Goal: Task Accomplishment & Management: Complete application form

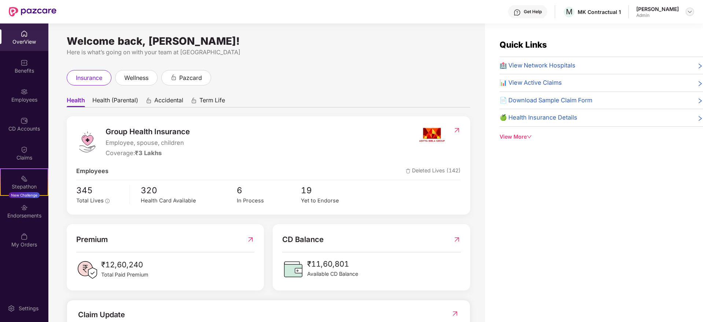
click at [693, 10] on img at bounding box center [690, 12] width 6 height 6
click at [631, 42] on div "Switch Company" at bounding box center [655, 43] width 95 height 14
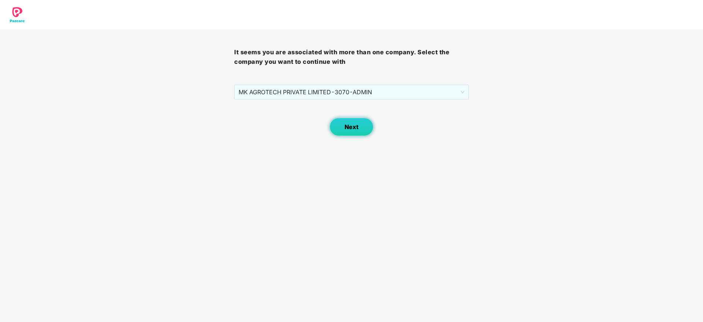
click at [353, 120] on button "Next" at bounding box center [352, 127] width 44 height 18
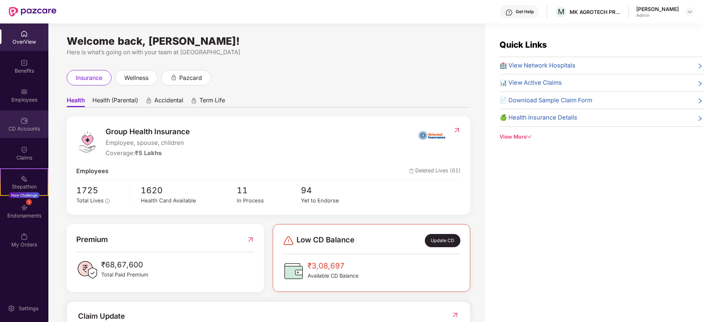
click at [39, 110] on div "CD Accounts" at bounding box center [24, 123] width 48 height 27
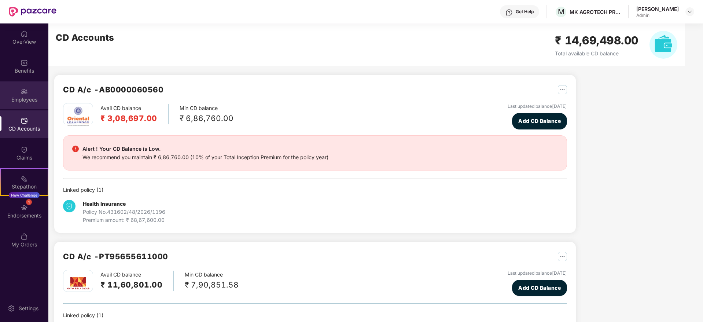
click at [26, 82] on div "Employees" at bounding box center [24, 94] width 48 height 27
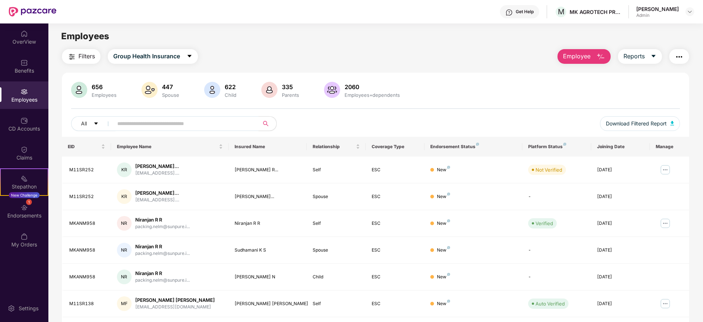
click at [592, 56] on button "Employee" at bounding box center [584, 56] width 53 height 15
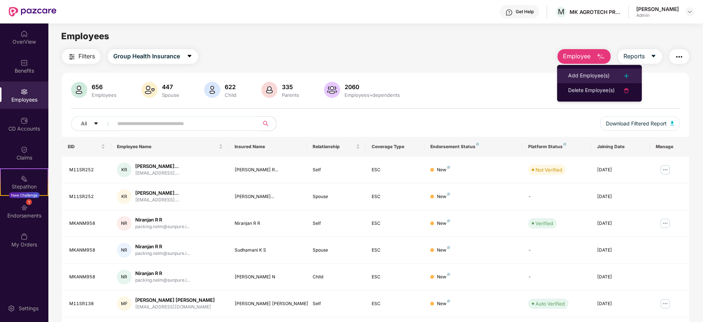
click at [595, 70] on li "Add Employee(s)" at bounding box center [599, 76] width 85 height 15
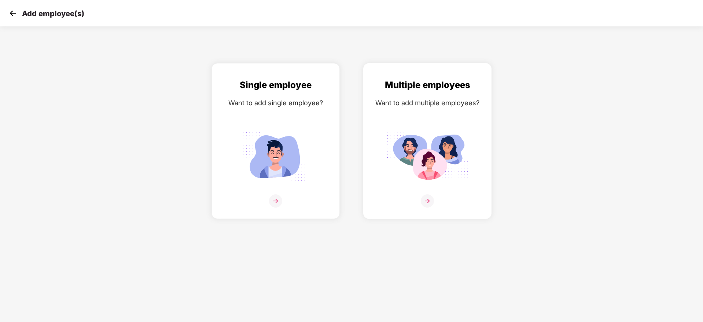
click at [431, 196] on img at bounding box center [427, 200] width 13 height 13
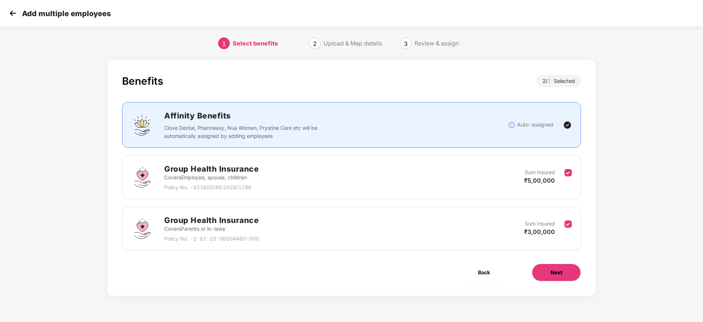
click at [563, 270] on button "Next" at bounding box center [556, 273] width 49 height 18
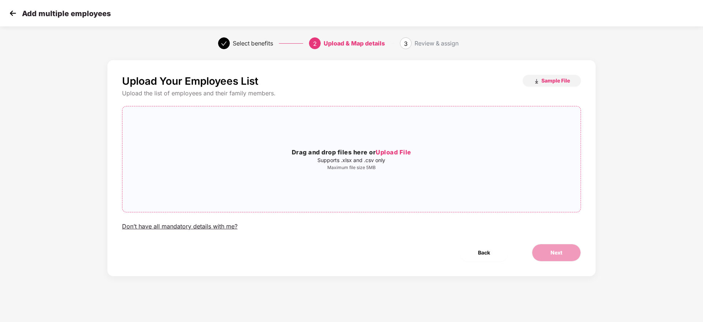
click at [400, 154] on span "Upload File" at bounding box center [394, 151] width 36 height 7
click at [251, 99] on div "Upload Your Employees List Sample File Upload the list of employees and their f…" at bounding box center [351, 153] width 459 height 156
click at [570, 254] on button "Next" at bounding box center [556, 253] width 49 height 18
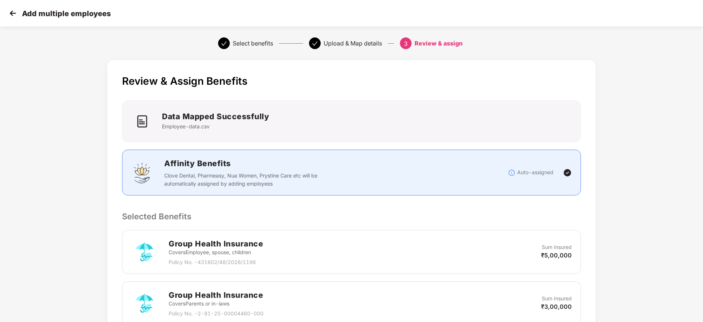
scroll to position [138, 0]
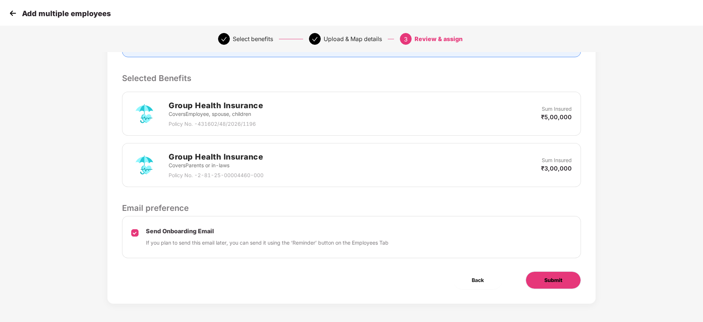
click at [567, 280] on button "Submit" at bounding box center [553, 280] width 55 height 18
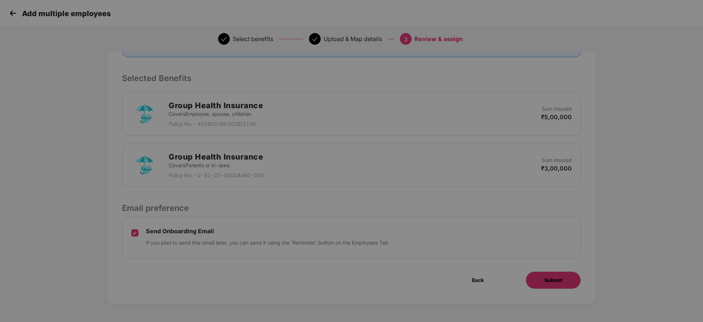
scroll to position [0, 0]
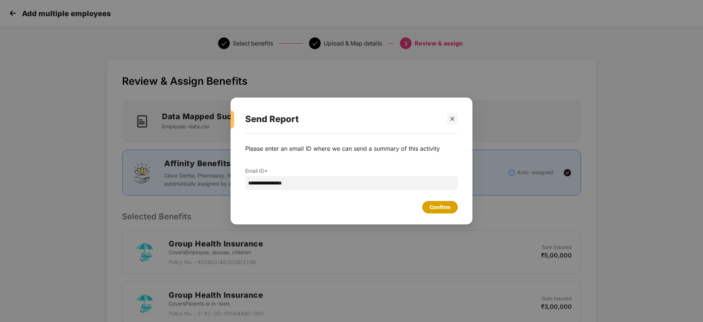
click at [442, 207] on div "Confirm" at bounding box center [440, 207] width 21 height 8
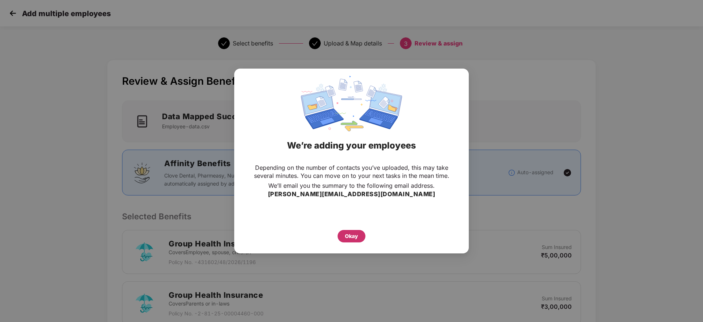
click at [352, 234] on div "Okay" at bounding box center [351, 236] width 13 height 8
